Goal: Task Accomplishment & Management: Manage account settings

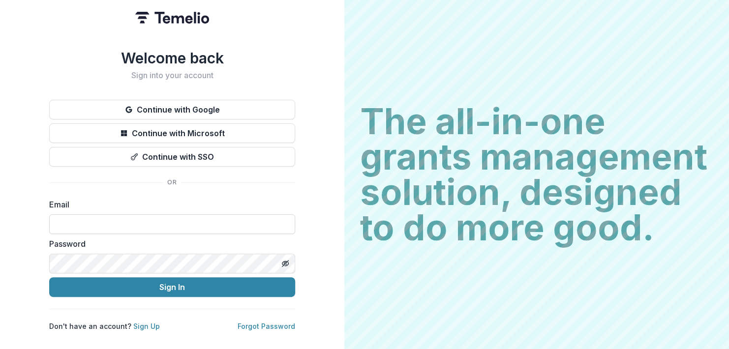
click at [126, 221] on input at bounding box center [172, 224] width 246 height 20
click at [176, 205] on label "Email" at bounding box center [169, 205] width 240 height 12
click at [170, 224] on input "**********" at bounding box center [172, 224] width 246 height 20
type input "**********"
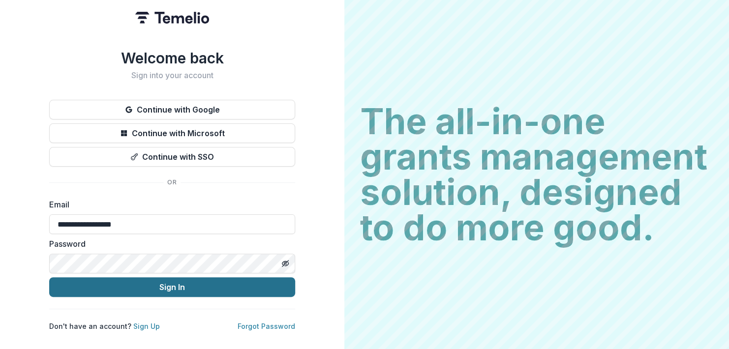
click at [125, 286] on button "Sign In" at bounding box center [172, 287] width 246 height 20
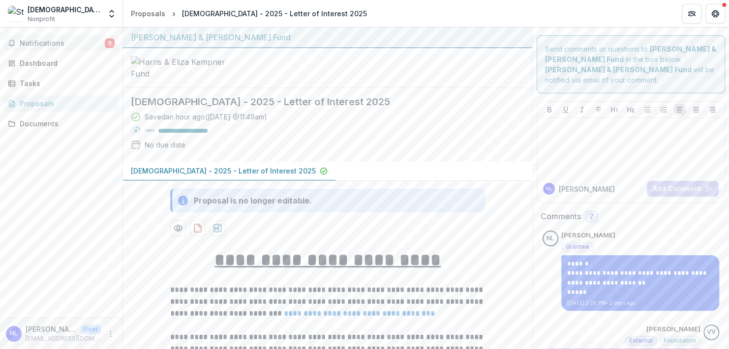
click at [31, 43] on span "Notifications" at bounding box center [62, 43] width 85 height 8
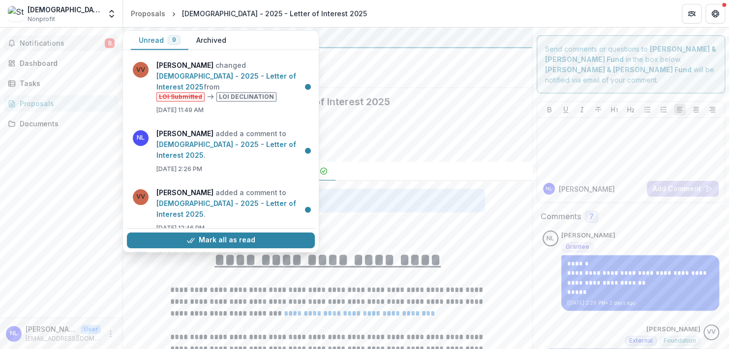
click at [347, 88] on div at bounding box center [327, 68] width 409 height 40
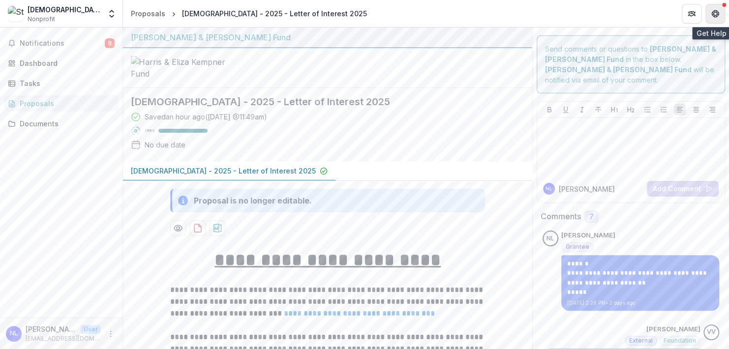
click at [708, 13] on button "Get Help" at bounding box center [715, 14] width 20 height 20
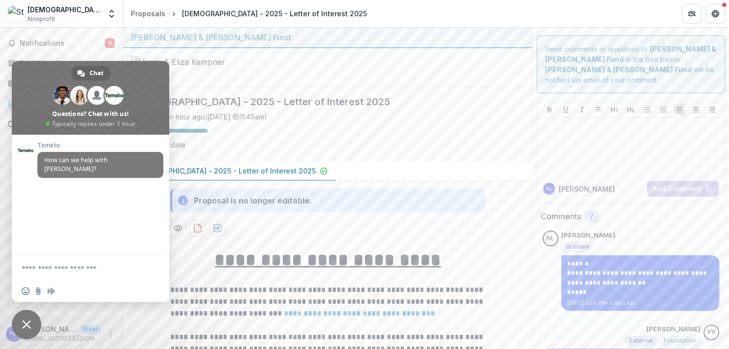
click at [278, 87] on div at bounding box center [327, 68] width 409 height 40
click at [238, 81] on div at bounding box center [327, 68] width 409 height 40
click at [315, 138] on div "Saved an hour ago ( [DATE] @ 11:49am ) 100 % No due date" at bounding box center [320, 133] width 378 height 42
click at [690, 14] on icon "Partners" at bounding box center [691, 14] width 8 height 8
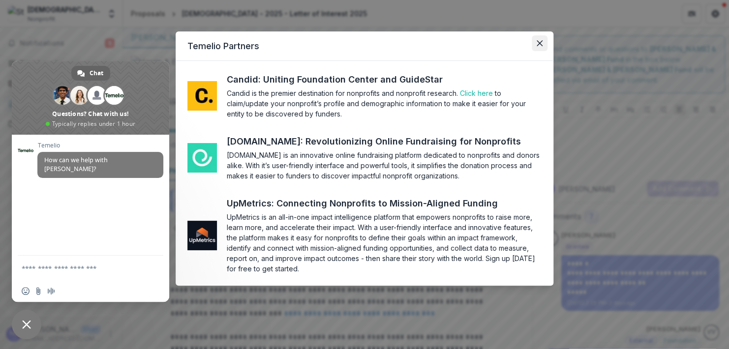
click at [544, 43] on button "Close" at bounding box center [539, 43] width 16 height 16
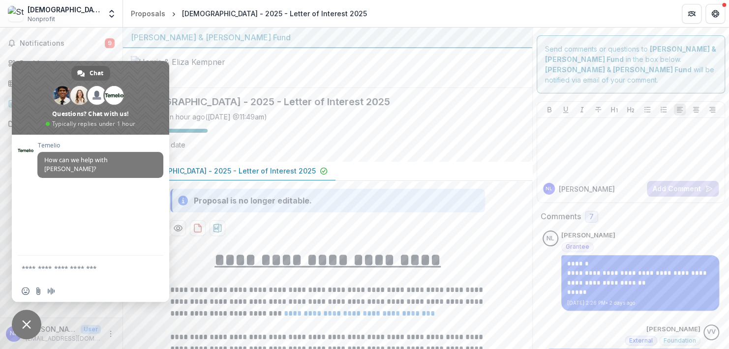
click at [290, 72] on div at bounding box center [327, 68] width 409 height 40
click at [329, 108] on h2 "[DEMOGRAPHIC_DATA] - 2025 - Letter of Interest 2025" at bounding box center [320, 102] width 378 height 12
click at [249, 88] on div at bounding box center [327, 68] width 409 height 40
click at [378, 88] on div at bounding box center [327, 68] width 409 height 40
click at [22, 324] on span "Close chat" at bounding box center [26, 324] width 9 height 9
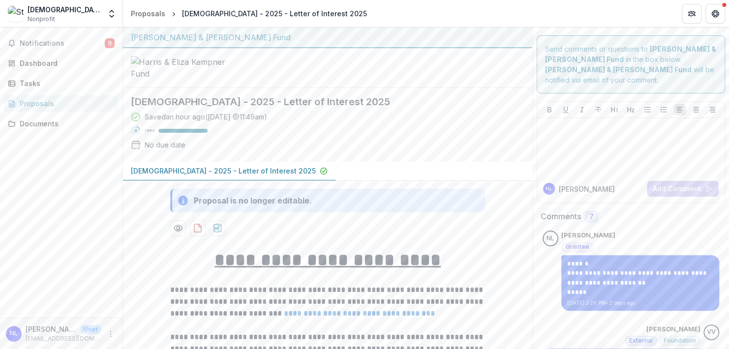
click at [103, 335] on div "NL [PERSON_NAME] User [EMAIL_ADDRESS][DOMAIN_NAME]" at bounding box center [61, 333] width 111 height 19
click at [111, 335] on icon "More" at bounding box center [111, 334] width 8 height 8
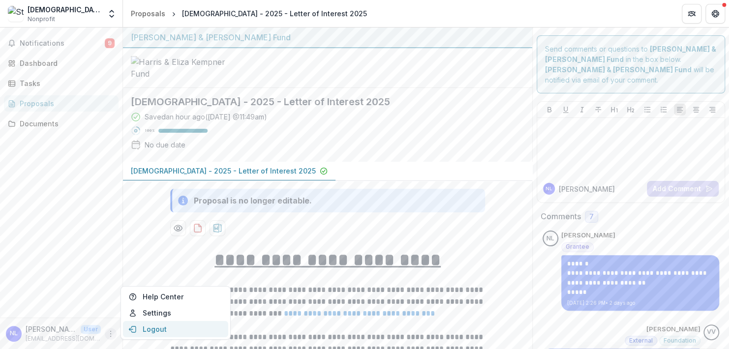
click at [144, 335] on button "Logout" at bounding box center [175, 329] width 105 height 16
